Goal: Task Accomplishment & Management: Manage account settings

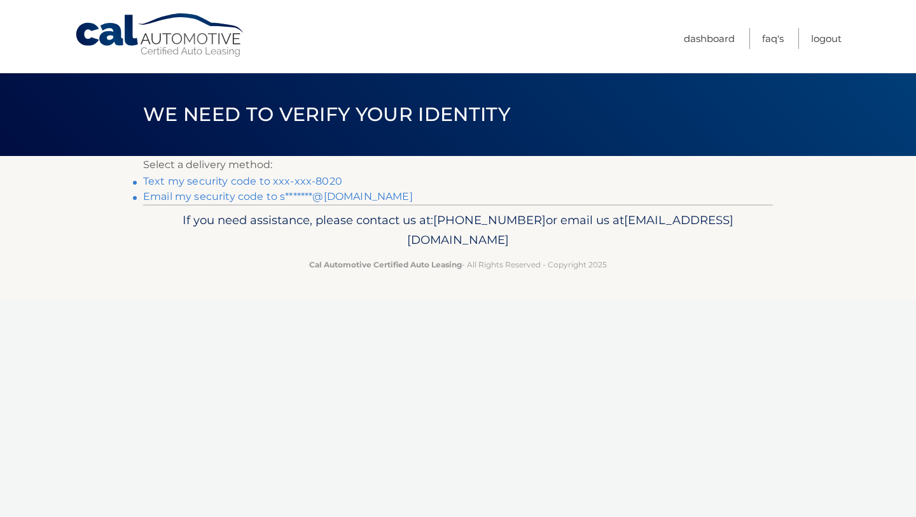
click at [332, 185] on link "Text my security code to xxx-xxx-8020" at bounding box center [242, 181] width 199 height 12
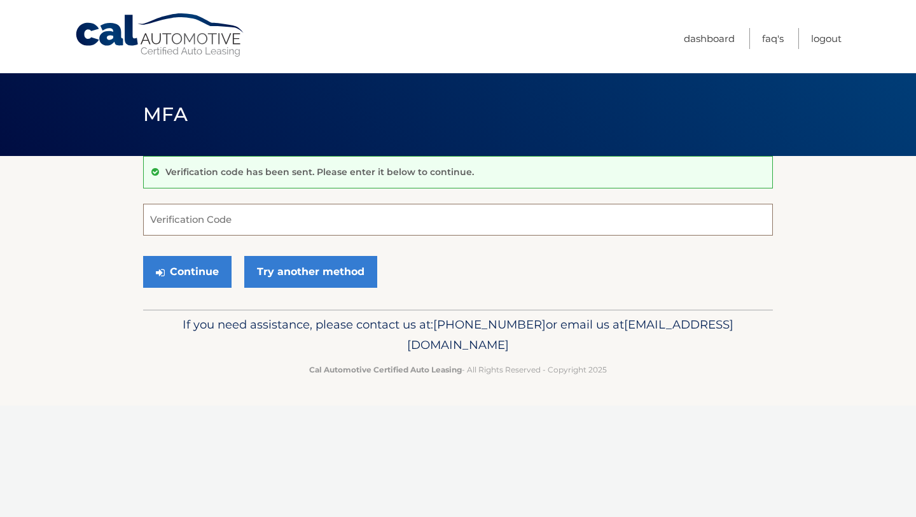
click at [294, 225] on input "Verification Code" at bounding box center [458, 220] width 630 height 32
type input "853385"
click at [199, 276] on button "Continue" at bounding box center [187, 272] width 88 height 32
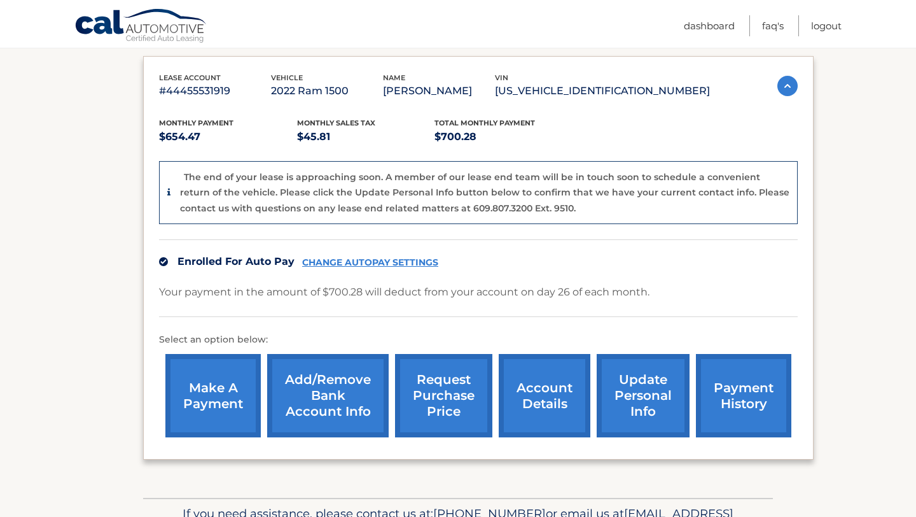
scroll to position [284, 0]
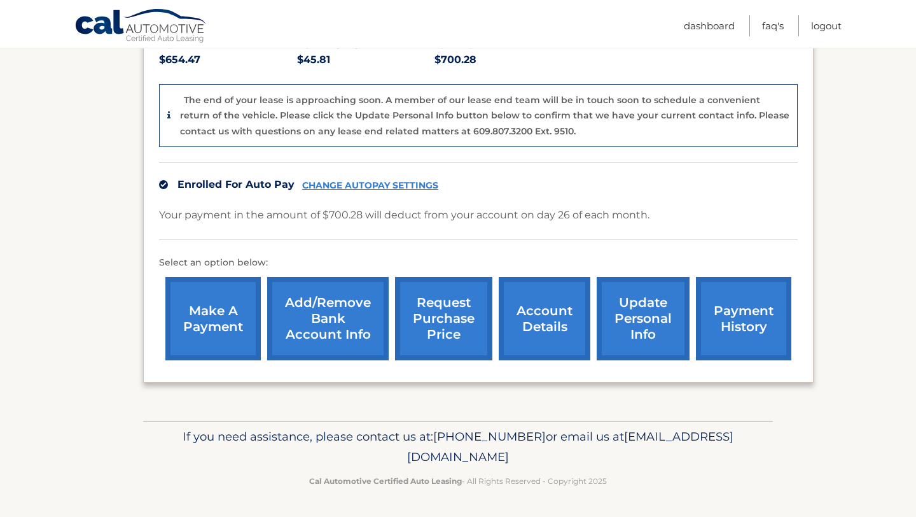
click at [747, 325] on link "payment history" at bounding box center [743, 318] width 95 height 83
click at [751, 318] on link "payment history" at bounding box center [743, 318] width 95 height 83
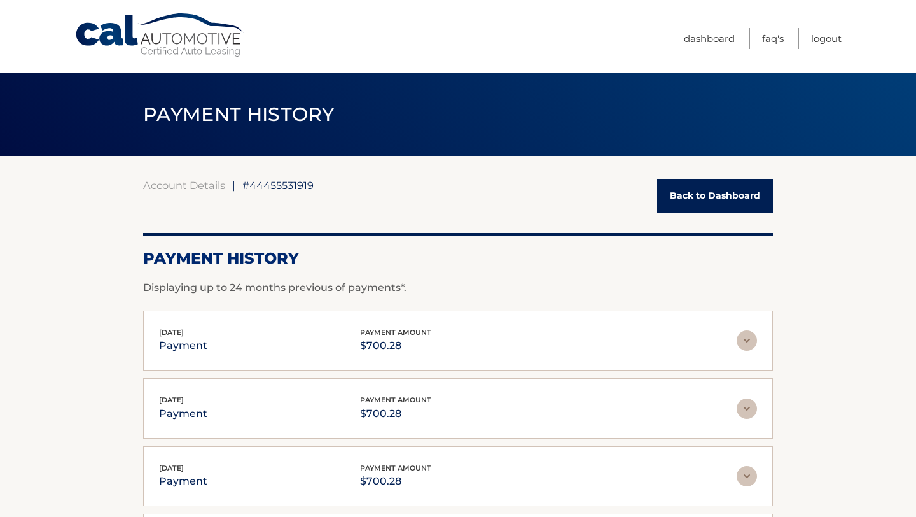
click at [702, 193] on link "Back to Dashboard" at bounding box center [715, 196] width 116 height 34
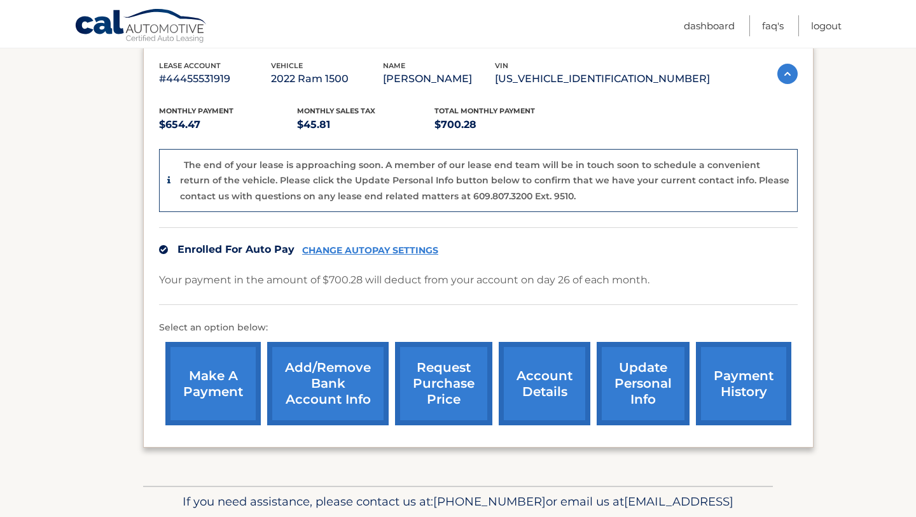
scroll to position [224, 0]
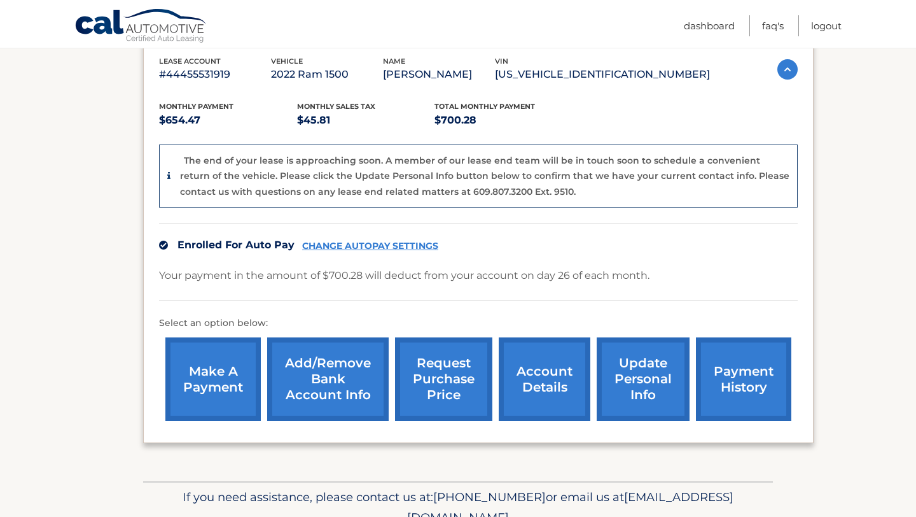
click at [223, 389] on link "make a payment" at bounding box center [212, 378] width 95 height 83
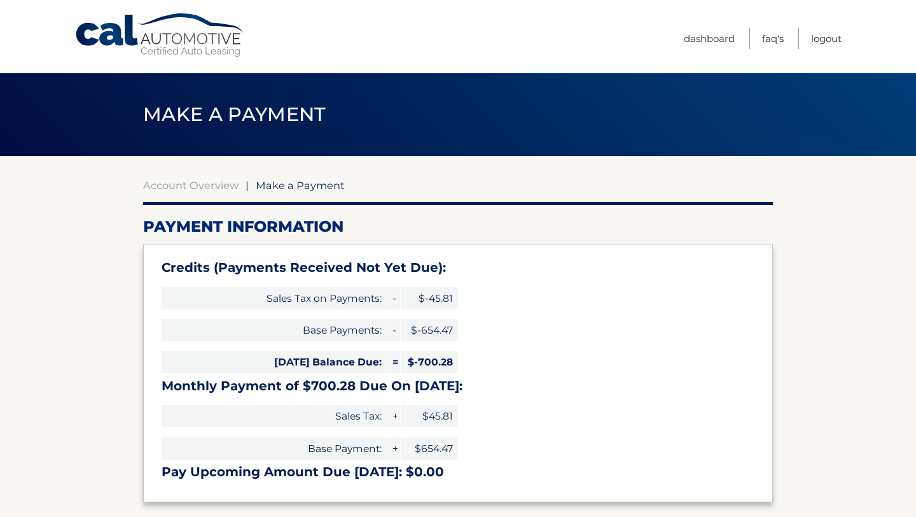
select select "YjkzMDQ3MzYtMTA5My00N2VmLTllZDQtNjVkNzA3NmMwOGRh"
click at [184, 34] on link "Cal Automotive" at bounding box center [160, 35] width 172 height 45
